Goal: Information Seeking & Learning: Find specific fact

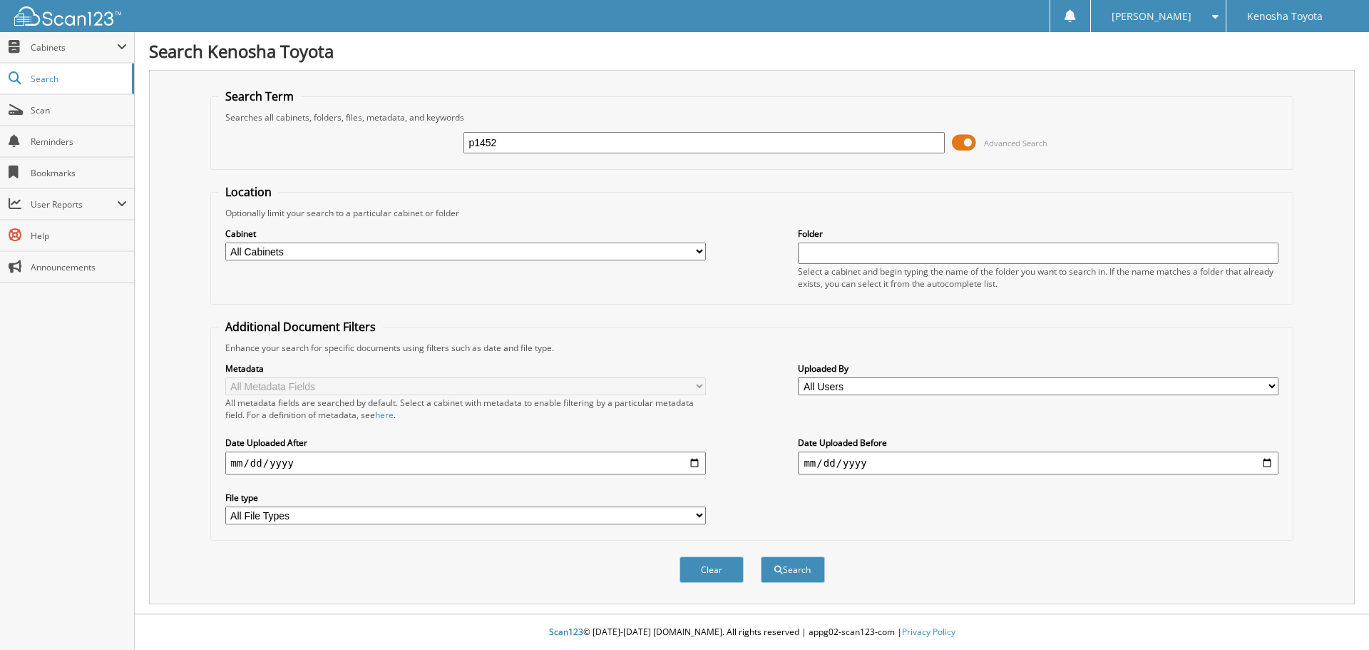
click at [476, 147] on input "p1452" at bounding box center [704, 142] width 481 height 21
type input "P1452"
click at [807, 574] on button "Search" at bounding box center [793, 569] width 64 height 26
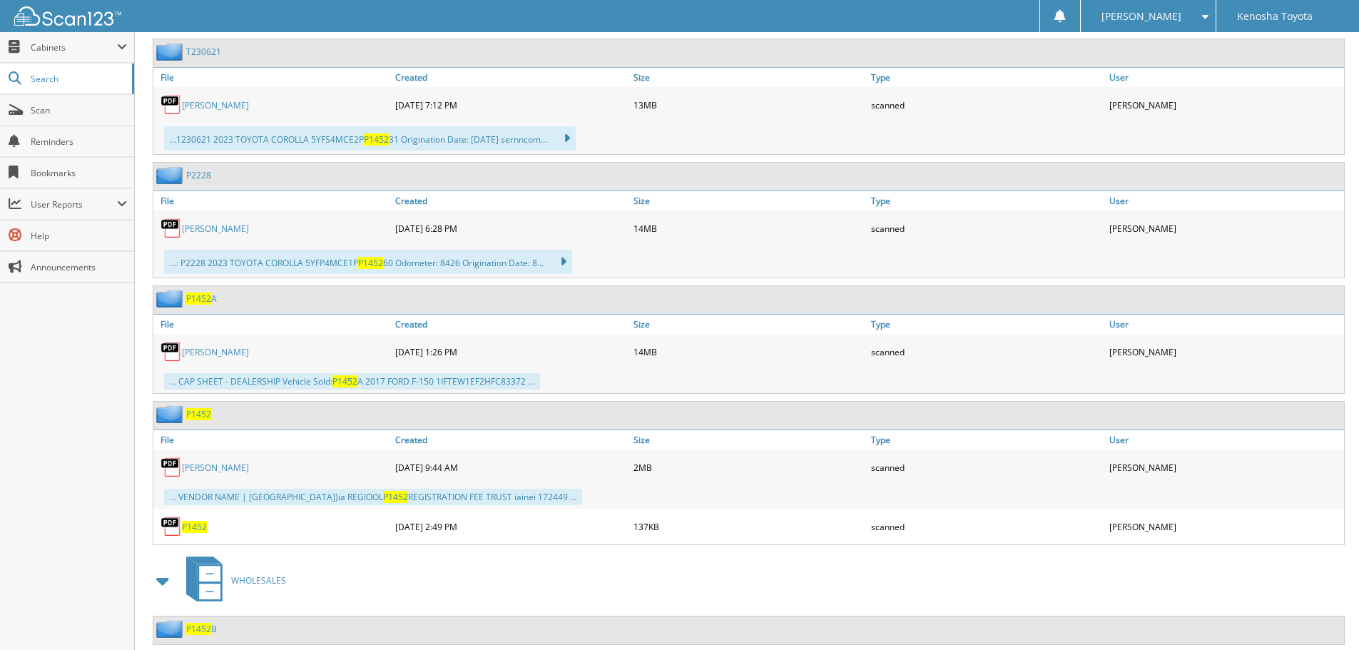
scroll to position [1943, 0]
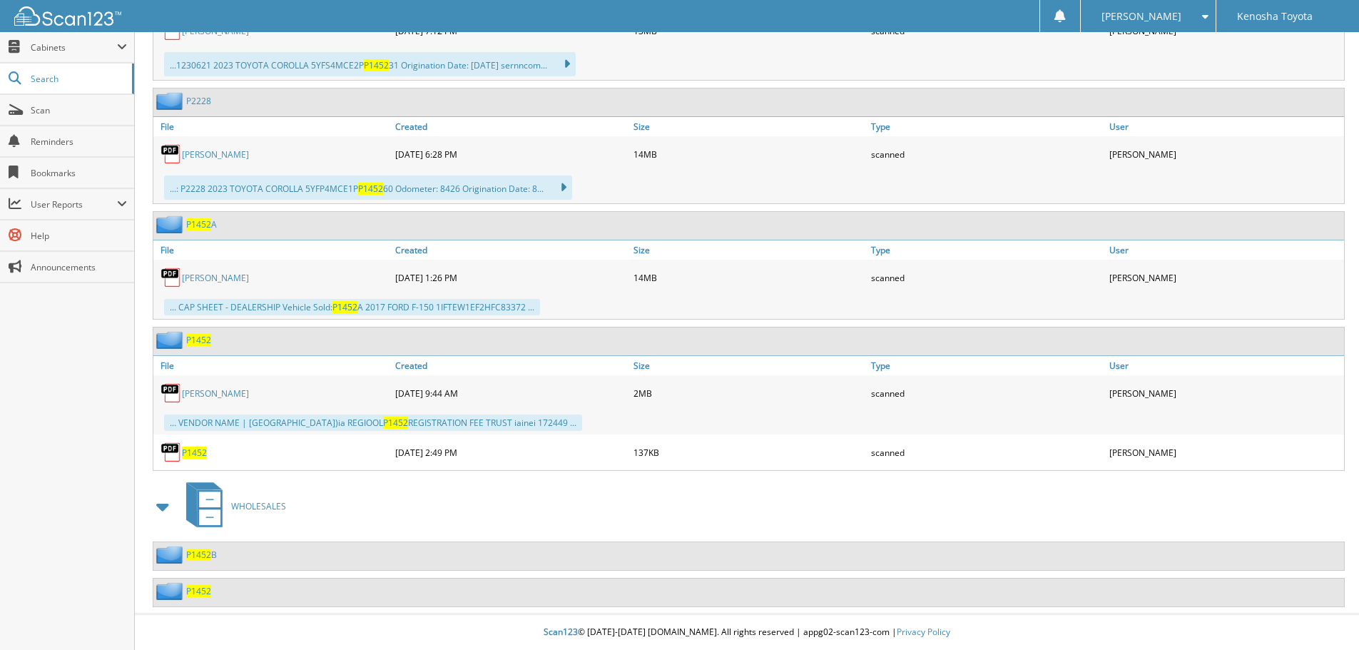
click at [205, 340] on span "P1452" at bounding box center [198, 340] width 25 height 12
